Goal: Use online tool/utility: Utilize a website feature to perform a specific function

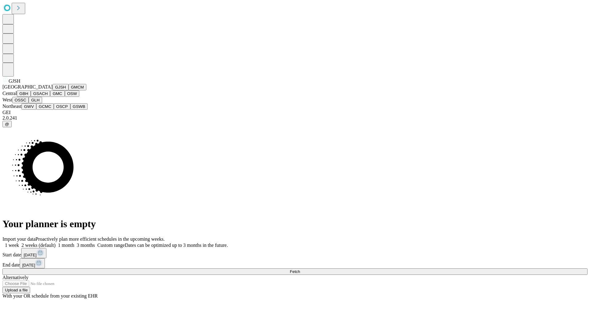
click at [53, 90] on button "GJSH" at bounding box center [61, 87] width 16 height 6
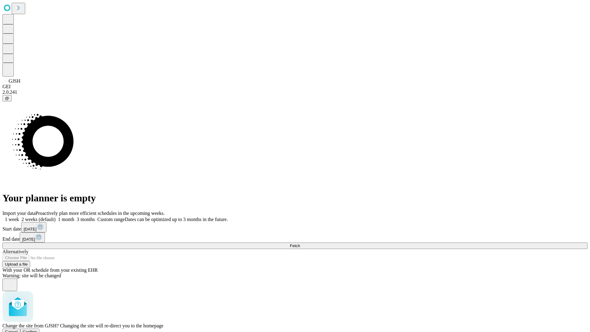
click at [37, 329] on span "Confirm" at bounding box center [30, 331] width 14 height 5
click at [56, 217] on label "2 weeks (default)" at bounding box center [37, 219] width 37 height 5
click at [300, 243] on span "Fetch" at bounding box center [295, 245] width 10 height 5
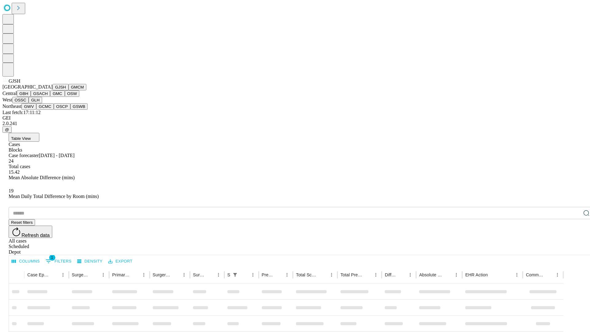
click at [69, 90] on button "GMCM" at bounding box center [78, 87] width 18 height 6
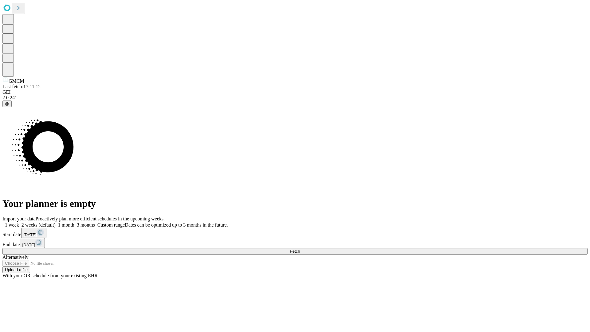
click at [300, 249] on span "Fetch" at bounding box center [295, 251] width 10 height 5
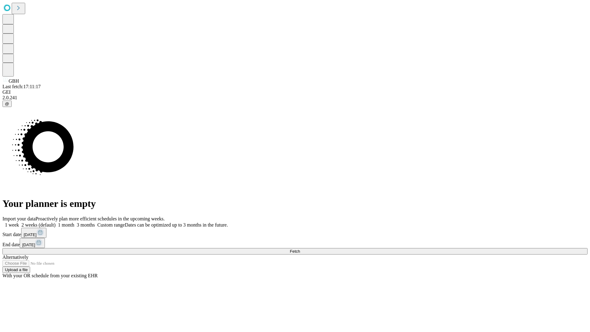
click at [56, 222] on label "2 weeks (default)" at bounding box center [37, 224] width 37 height 5
click at [300, 249] on span "Fetch" at bounding box center [295, 251] width 10 height 5
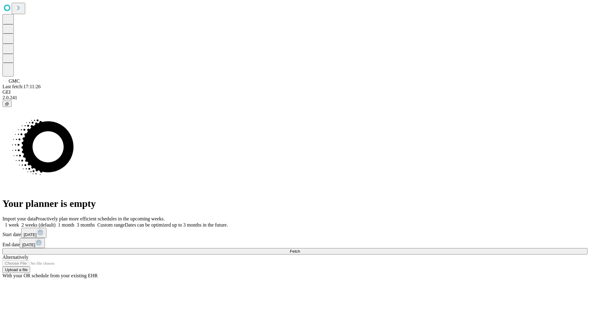
click at [56, 222] on label "2 weeks (default)" at bounding box center [37, 224] width 37 height 5
click at [300, 249] on span "Fetch" at bounding box center [295, 251] width 10 height 5
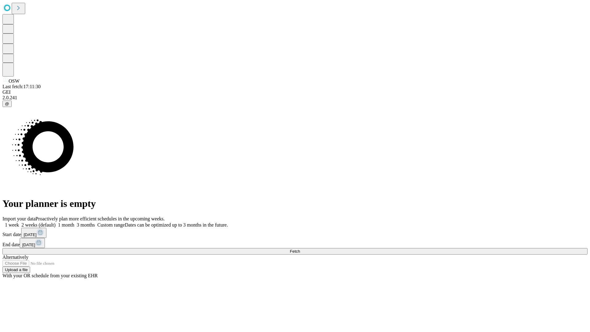
click at [56, 222] on label "2 weeks (default)" at bounding box center [37, 224] width 37 height 5
click at [300, 249] on span "Fetch" at bounding box center [295, 251] width 10 height 5
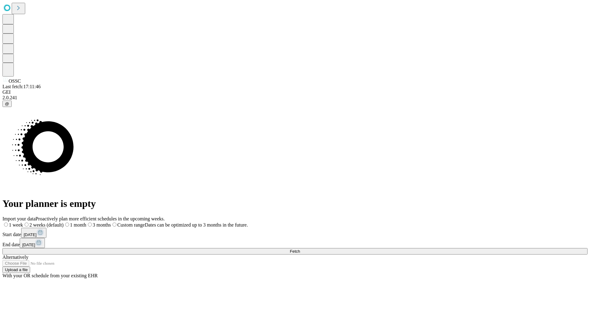
click at [300, 249] on span "Fetch" at bounding box center [295, 251] width 10 height 5
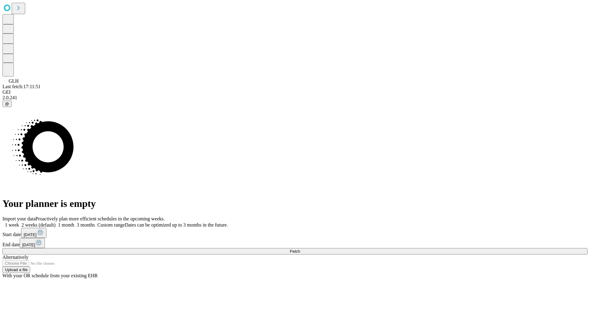
click at [56, 222] on label "2 weeks (default)" at bounding box center [37, 224] width 37 height 5
click at [300, 249] on span "Fetch" at bounding box center [295, 251] width 10 height 5
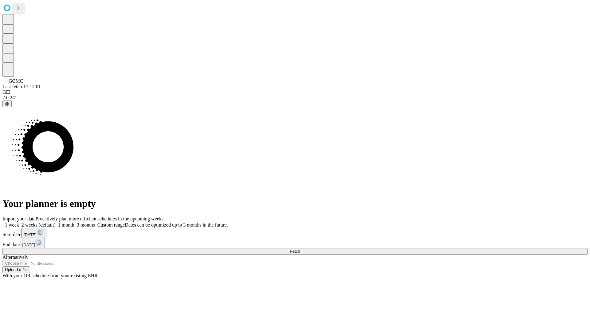
click at [56, 222] on label "2 weeks (default)" at bounding box center [37, 224] width 37 height 5
click at [300, 249] on span "Fetch" at bounding box center [295, 251] width 10 height 5
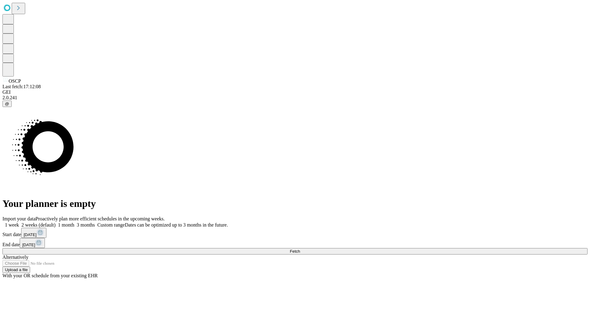
click at [300, 249] on span "Fetch" at bounding box center [295, 251] width 10 height 5
